Goal: Check status: Check status

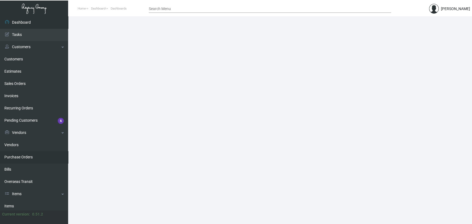
click at [21, 155] on link "Purchase Orders" at bounding box center [34, 157] width 68 height 12
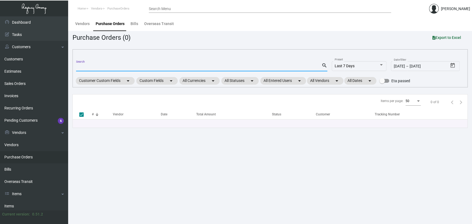
click at [90, 67] on input "Search" at bounding box center [199, 67] width 246 height 4
paste input "88171"
type input "8817"
checkbox input "false"
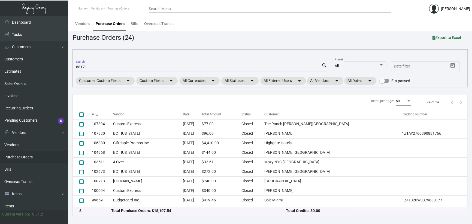
type input "88171"
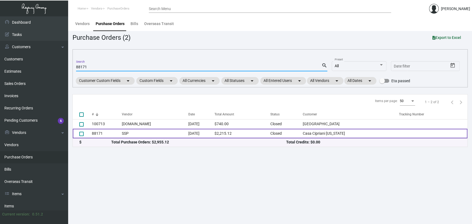
click at [166, 132] on td "SSP" at bounding box center [155, 134] width 67 height 10
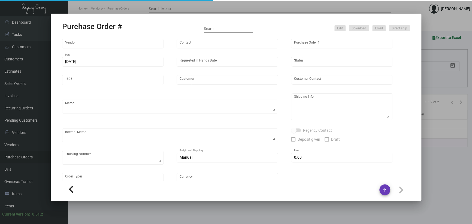
type input "SSP"
type input "[PERSON_NAME]"
type input "88171"
type input "[DATE]"
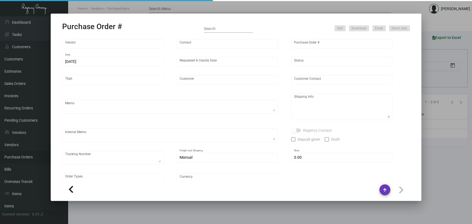
type input "Casa Cipriani [US_STATE]"
type textarea "reference 80717"
type textarea "Regency Group NJ [PERSON_NAME] [STREET_ADDRESS]"
checkbox input "true"
type input "$ 0.00"
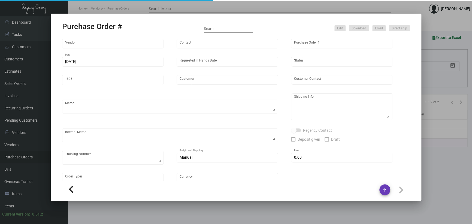
type input "United States Dollar $"
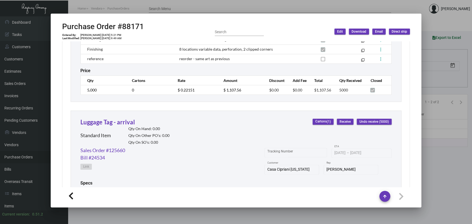
scroll to position [321, 0]
